Goal: Book appointment/travel/reservation

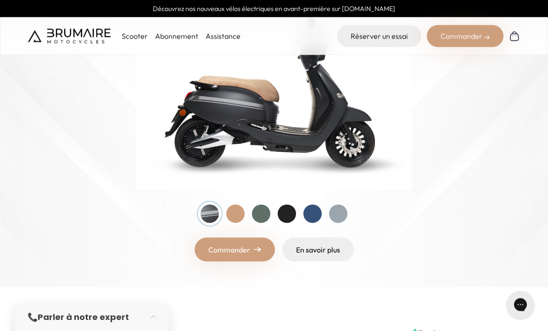
scroll to position [156, 0]
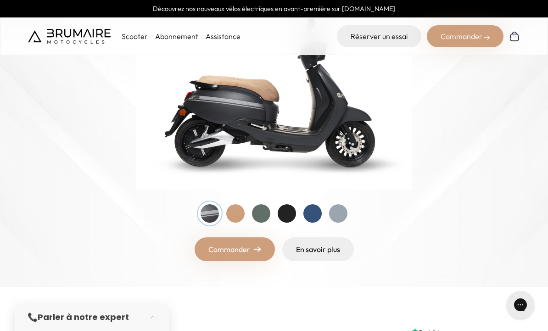
click at [262, 206] on div at bounding box center [261, 213] width 18 height 18
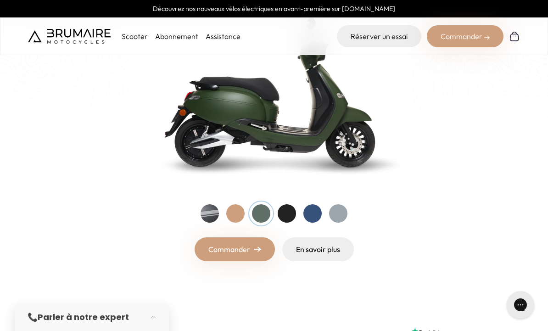
click at [294, 208] on div at bounding box center [287, 213] width 18 height 18
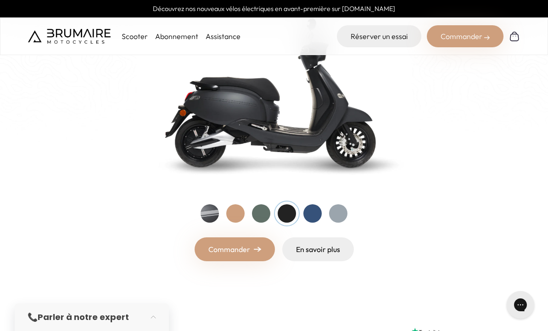
click at [318, 208] on div at bounding box center [312, 213] width 18 height 18
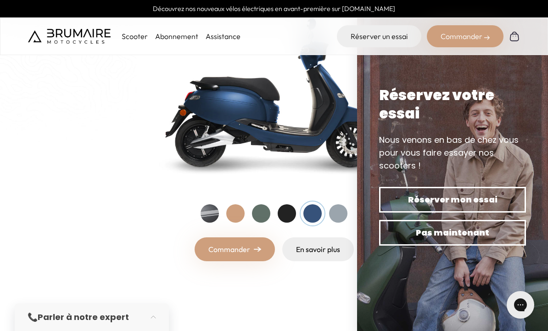
click at [240, 209] on div at bounding box center [235, 213] width 18 height 18
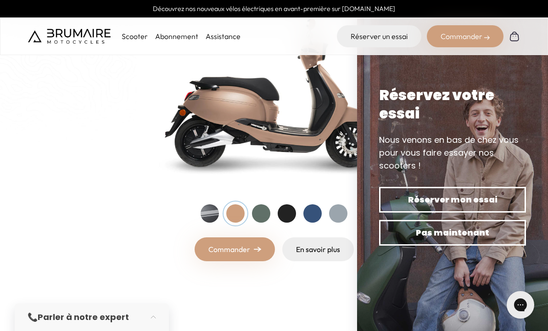
click at [454, 193] on span "Réserver mon essai" at bounding box center [452, 199] width 115 height 13
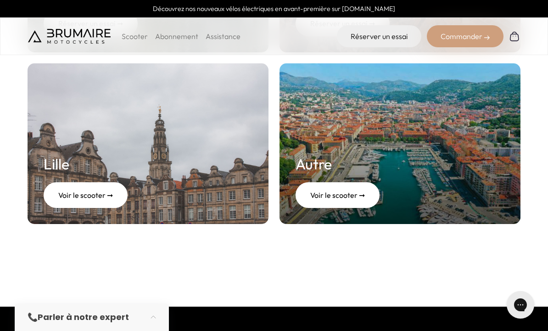
scroll to position [449, 0]
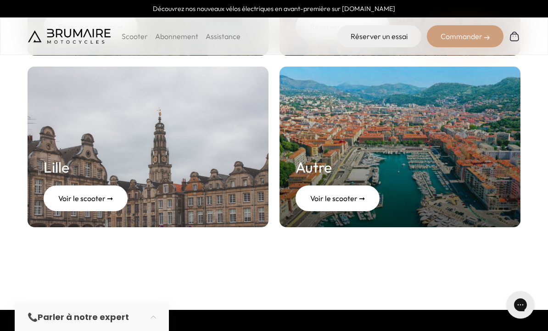
click at [355, 198] on div "Voir le scooter ➞" at bounding box center [337, 198] width 84 height 26
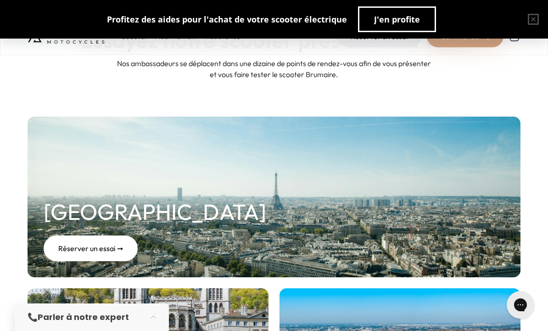
scroll to position [0, 0]
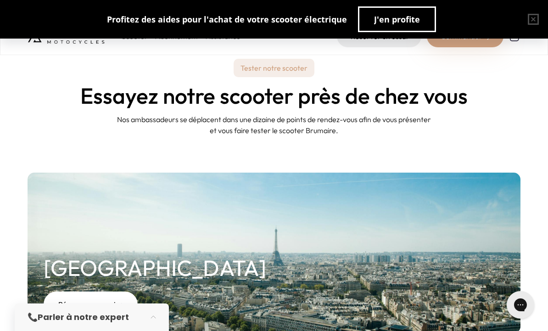
click at [404, 18] on span "J'en profite" at bounding box center [397, 19] width 46 height 13
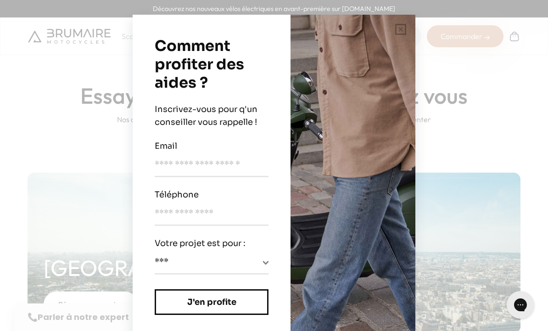
click at [102, 257] on div "**********" at bounding box center [274, 165] width 548 height 331
click at [401, 29] on button "button" at bounding box center [400, 29] width 29 height 29
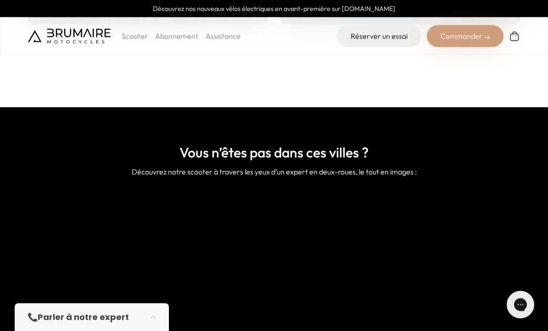
scroll to position [642, 0]
